Goal: Information Seeking & Learning: Find specific fact

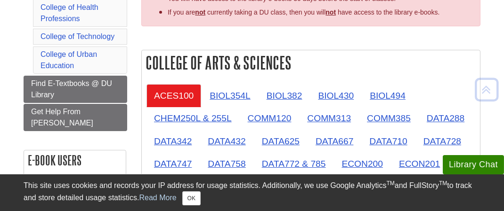
scroll to position [235, 0]
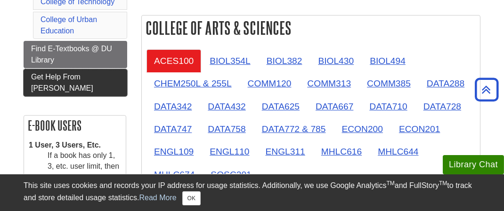
click at [83, 73] on span "Get Help From Emily" at bounding box center [62, 82] width 62 height 19
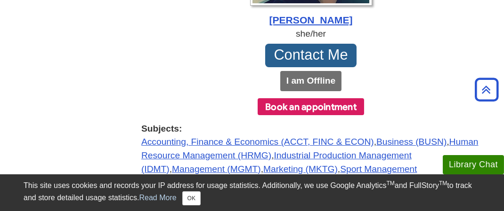
scroll to position [188, 0]
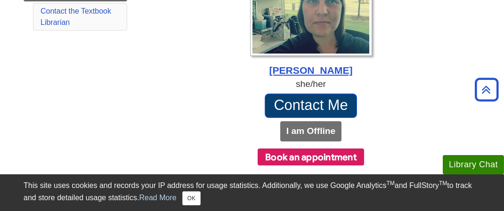
click at [327, 107] on link "Contact Me" at bounding box center [311, 106] width 92 height 24
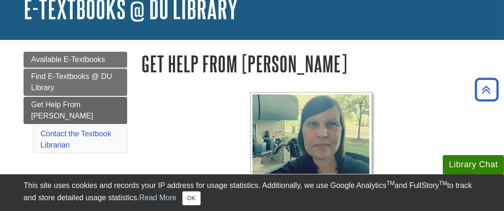
scroll to position [47, 0]
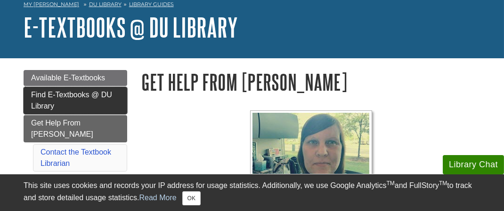
click at [55, 93] on span "Find E-Textbooks @ DU Library" at bounding box center [71, 100] width 81 height 19
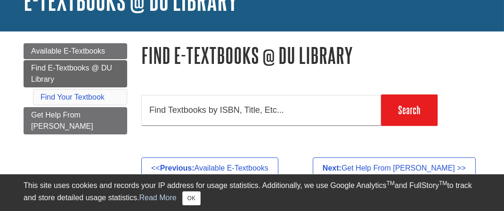
scroll to position [94, 0]
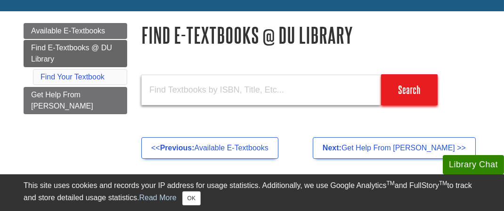
click at [175, 89] on input "text" at bounding box center [261, 90] width 240 height 31
click at [179, 87] on input "text" at bounding box center [261, 90] width 240 height 31
paste input "9781138055285"
type input "9781138055285"
click at [381, 74] on input "Search" at bounding box center [409, 89] width 56 height 31
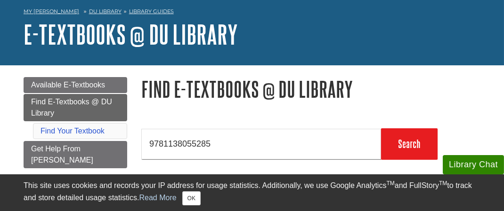
scroll to position [0, 0]
